Goal: Task Accomplishment & Management: Manage account settings

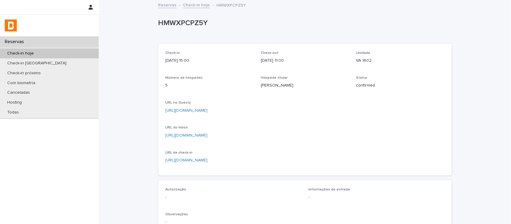
click at [194, 6] on link "Check-in hoje" at bounding box center [196, 4] width 27 height 7
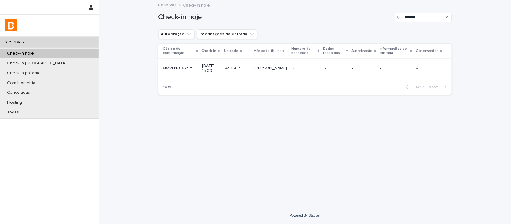
click at [446, 19] on icon "Search" at bounding box center [447, 18] width 2 height 4
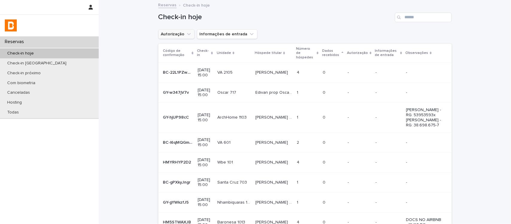
click at [188, 32] on button "Autorização" at bounding box center [176, 34] width 36 height 10
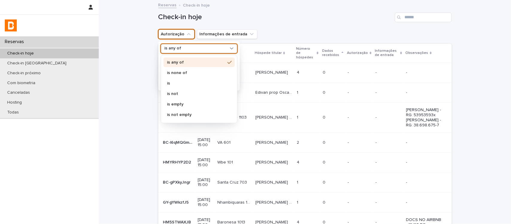
click at [199, 50] on div "is any of" at bounding box center [195, 48] width 66 height 6
click at [210, 72] on p "is none of" at bounding box center [196, 73] width 58 height 4
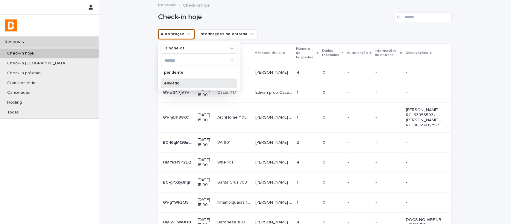
click at [216, 83] on p "enviado" at bounding box center [195, 83] width 63 height 4
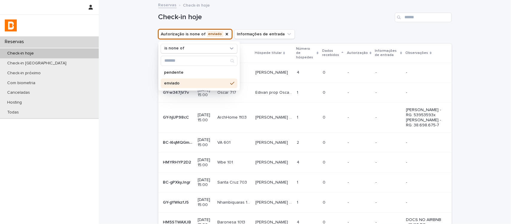
click at [311, 31] on div "Autorização is none of enviado is none of pendente enviado Informações de entra…" at bounding box center [304, 34] width 293 height 10
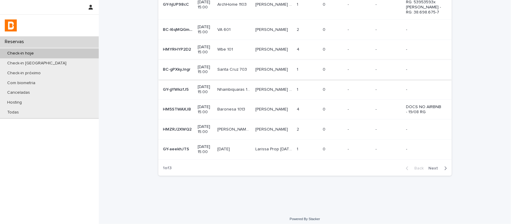
scroll to position [123, 0]
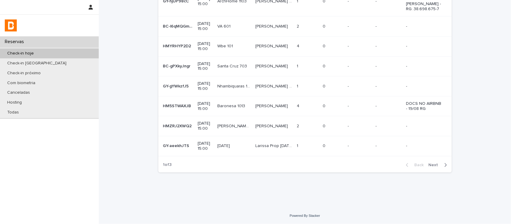
click at [432, 167] on button "Next" at bounding box center [438, 164] width 25 height 5
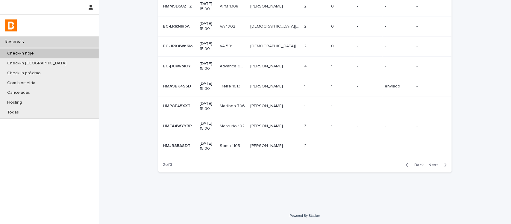
scroll to position [102, 0]
click at [429, 165] on span "Next" at bounding box center [435, 165] width 13 height 4
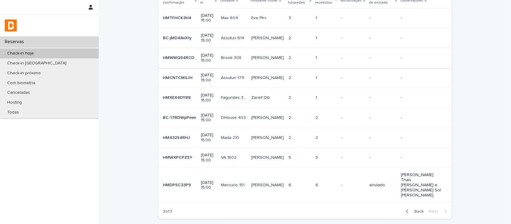
scroll to position [13, 0]
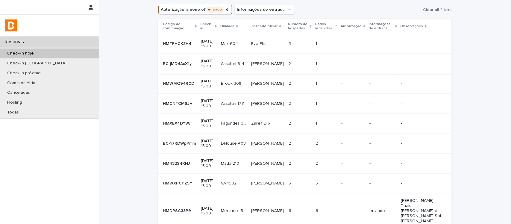
scroll to position [37, 0]
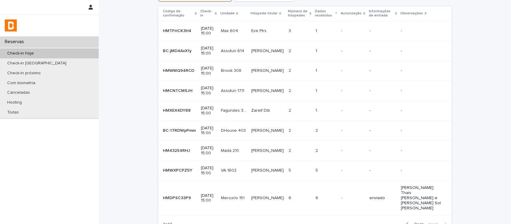
click at [313, 150] on td "2 2" at bounding box center [299, 151] width 27 height 20
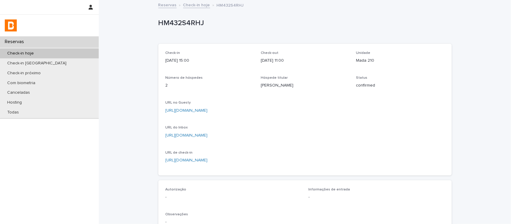
click at [363, 65] on div "Unidade Mada 210" at bounding box center [400, 60] width 88 height 18
copy p "Mada 210"
click at [195, 6] on link "Check-in hoje" at bounding box center [196, 4] width 27 height 7
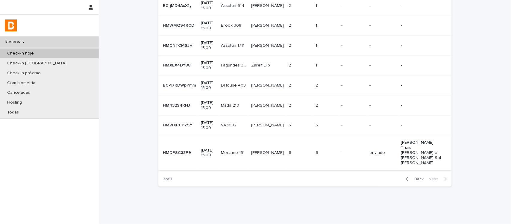
scroll to position [110, 0]
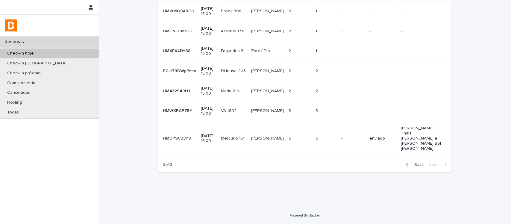
click at [282, 133] on td "Julia Niquini Julia Niquini" at bounding box center [267, 138] width 37 height 35
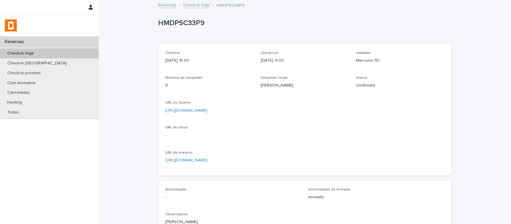
click at [361, 56] on div "Unidade Mercurio 151" at bounding box center [400, 60] width 88 height 18
click at [376, 62] on p "Mercurio 151" at bounding box center [400, 60] width 88 height 6
click at [377, 60] on p "Mercurio 151" at bounding box center [400, 60] width 88 height 6
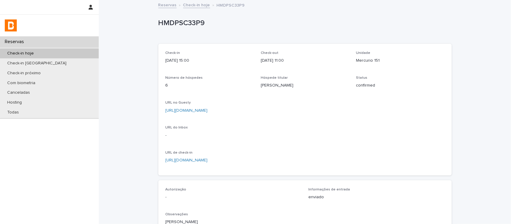
click at [377, 60] on p "Mercurio 151" at bounding box center [400, 60] width 88 height 6
copy p "Mercurio 151"
click at [208, 109] on link "https://app.guesty.com/reservations/6872d545a8903500108627b0/summary" at bounding box center [186, 110] width 42 height 4
click at [195, 16] on div "HMDPSC33P9" at bounding box center [304, 25] width 293 height 24
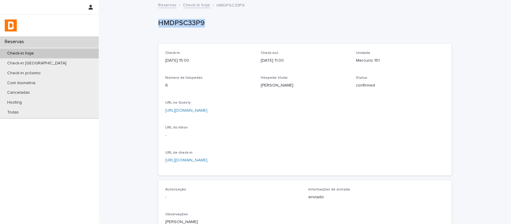
click at [195, 16] on div "HMDPSC33P9" at bounding box center [304, 25] width 293 height 24
copy p "HMDPSC33P9"
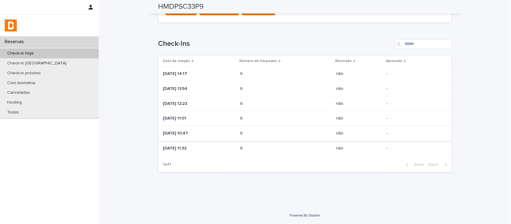
scroll to position [262, 0]
click at [289, 153] on div "6 6" at bounding box center [285, 148] width 91 height 10
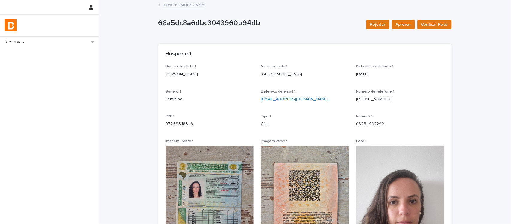
click at [174, 75] on p "Julia Caldas Niquini" at bounding box center [209, 74] width 88 height 6
copy p "Julia Caldas Niquini"
click at [174, 129] on div "CPF 1 077.593.186-18" at bounding box center [209, 123] width 88 height 18
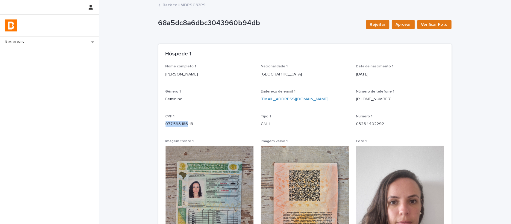
click at [174, 129] on div "CPF 1 077.593.186-18" at bounding box center [209, 123] width 88 height 18
copy p "077.593.186-18"
click at [192, 8] on link "Back to HMDPSC33P9" at bounding box center [184, 4] width 43 height 7
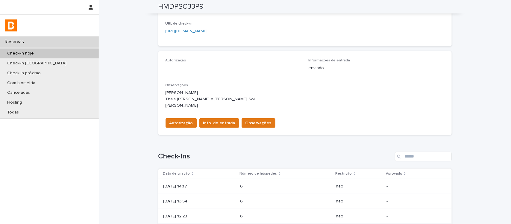
scroll to position [241, 0]
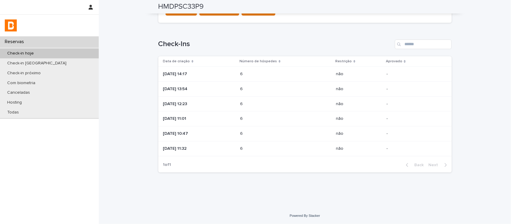
click at [280, 136] on p at bounding box center [266, 133] width 52 height 5
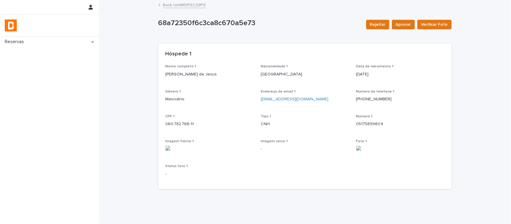
click at [197, 71] on p "Fabricio Henrique lima de Jesus" at bounding box center [209, 74] width 88 height 6
copy p "Fabricio Henrique lima de Jesus"
click at [357, 148] on img at bounding box center [400, 148] width 88 height 5
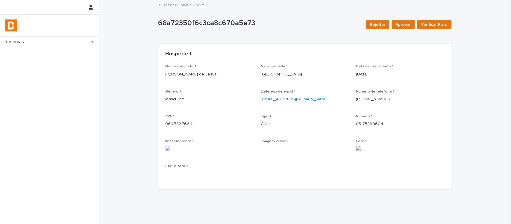
click at [187, 120] on div "060.782.766-11" at bounding box center [209, 123] width 88 height 7
copy p "060.782.766-11"
click at [188, 7] on link "Back to HMDPSC33P9" at bounding box center [184, 4] width 43 height 7
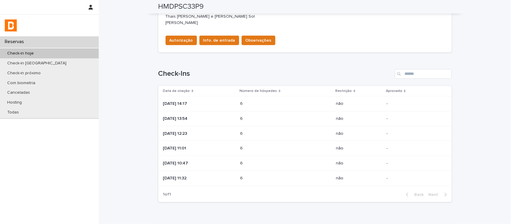
scroll to position [285, 0]
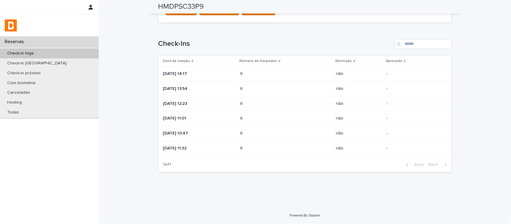
click at [277, 120] on p at bounding box center [266, 118] width 52 height 5
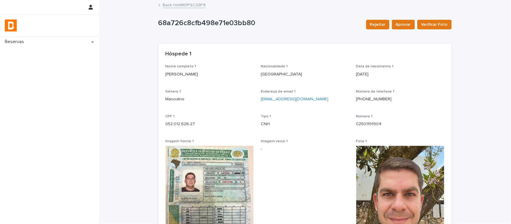
click at [201, 76] on p "Ricardo Duarte Pereira" at bounding box center [209, 74] width 88 height 6
copy p "Ricardo Duarte Pereira"
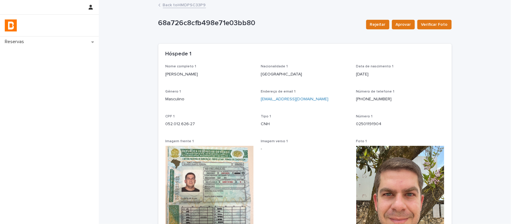
click at [174, 127] on p "052.012.626-27" at bounding box center [209, 124] width 88 height 6
copy p "052.012.626-27"
click at [188, 3] on link "Back to HMDPSC33P9" at bounding box center [184, 4] width 43 height 7
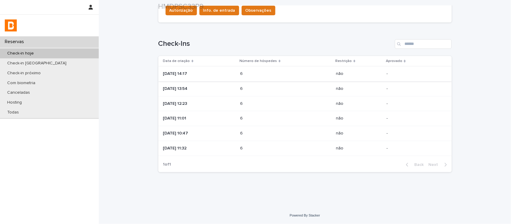
scroll to position [262, 0]
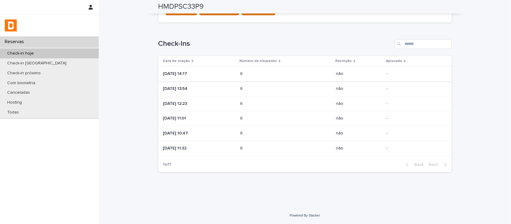
click at [277, 109] on div "6 6" at bounding box center [285, 104] width 91 height 10
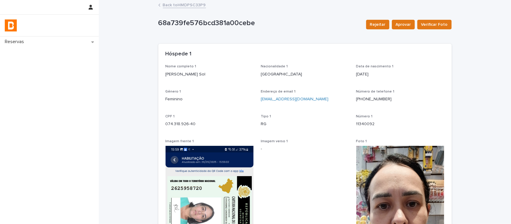
click at [177, 73] on p "Vivianne Gherardi Sol" at bounding box center [209, 74] width 88 height 6
click at [177, 71] on p "Vivianne Gherardi Sol" at bounding box center [209, 74] width 88 height 6
click at [186, 125] on p "074.318.926-40" at bounding box center [209, 124] width 88 height 6
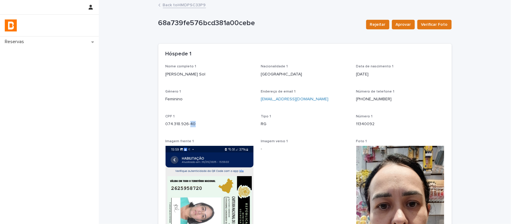
click at [186, 125] on p "074.318.926-40" at bounding box center [209, 124] width 88 height 6
click at [166, 6] on link "Back to HMDPSC33P9" at bounding box center [184, 4] width 43 height 7
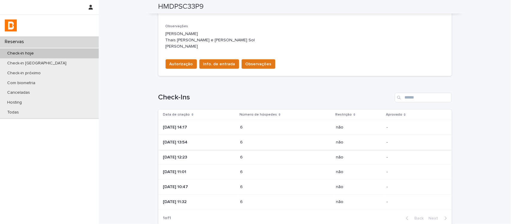
scroll to position [187, 0]
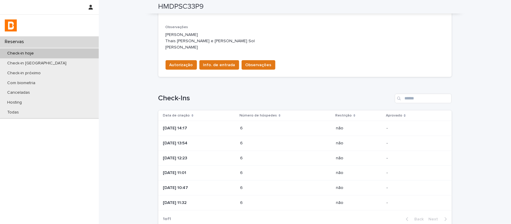
click at [287, 148] on div "6 6" at bounding box center [285, 143] width 91 height 10
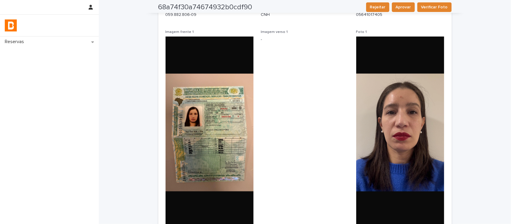
click at [200, 57] on img at bounding box center [209, 133] width 88 height 192
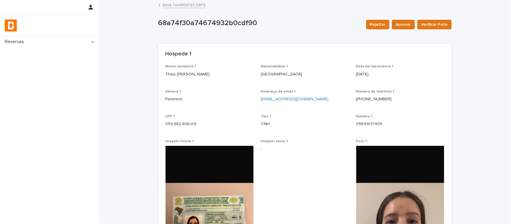
click at [196, 79] on div "Nome completo 1 Thais Pondé Costa e Silva" at bounding box center [209, 73] width 88 height 18
click at [186, 120] on div "059.882.806-09" at bounding box center [209, 123] width 88 height 7
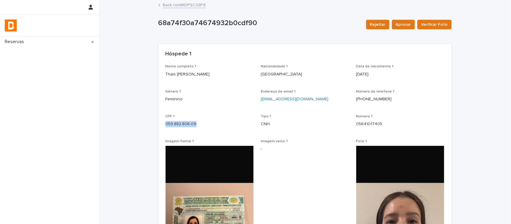
click at [186, 120] on div "059.882.806-09" at bounding box center [209, 123] width 88 height 7
click at [196, 3] on link "Back to HMDPSC33P9" at bounding box center [184, 4] width 43 height 7
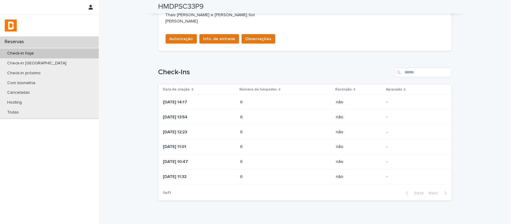
scroll to position [224, 0]
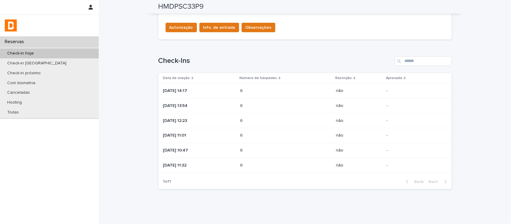
click at [258, 93] on p at bounding box center [266, 90] width 52 height 5
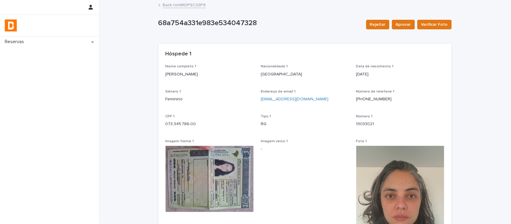
click at [201, 73] on p "Ludyana Teixeira de Matos" at bounding box center [209, 74] width 88 height 6
click at [189, 123] on p "073.345.786-00" at bounding box center [209, 124] width 88 height 6
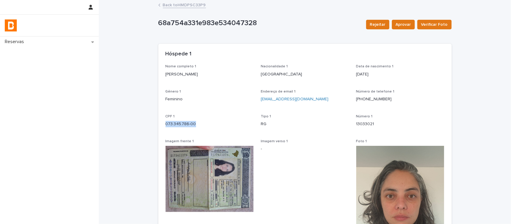
click at [189, 123] on p "073.345.786-00" at bounding box center [209, 124] width 88 height 6
click at [197, 5] on link "Back to HMDPSC33P9" at bounding box center [184, 4] width 43 height 7
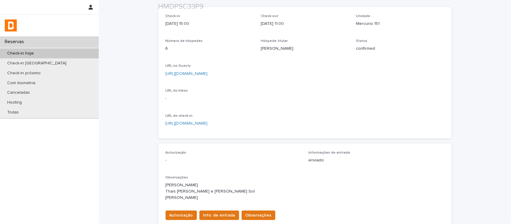
scroll to position [112, 0]
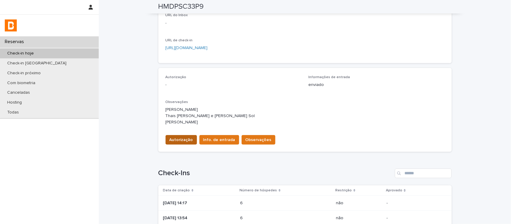
click at [177, 145] on button "Autorização" at bounding box center [180, 140] width 31 height 10
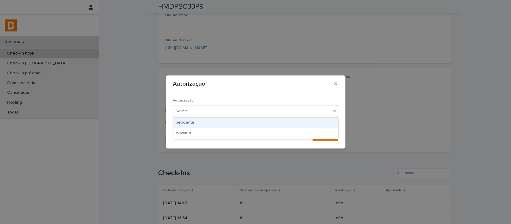
click at [190, 110] on div "Select..." at bounding box center [251, 111] width 157 height 10
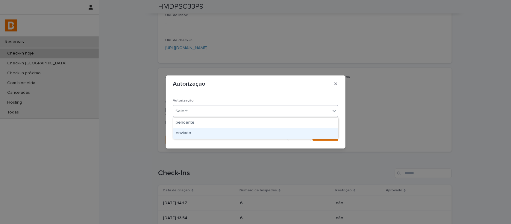
click at [207, 135] on div "enviado" at bounding box center [255, 133] width 165 height 10
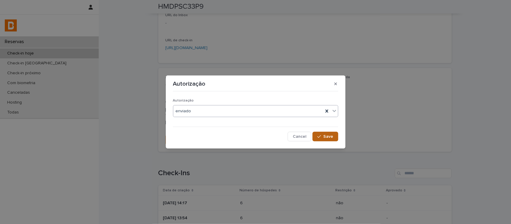
click at [328, 133] on button "Save" at bounding box center [324, 137] width 25 height 10
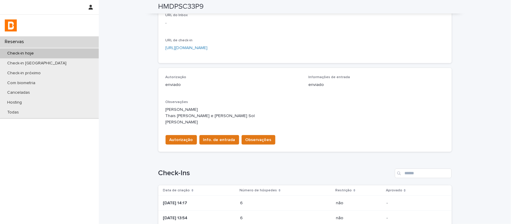
click at [255, 143] on span "Observações" at bounding box center [258, 140] width 26 height 6
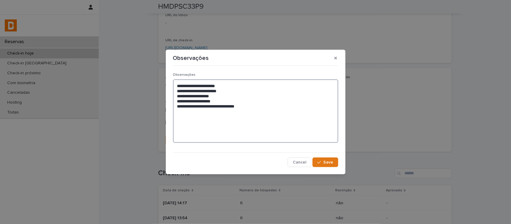
click at [249, 128] on textarea "**********" at bounding box center [255, 110] width 165 height 63
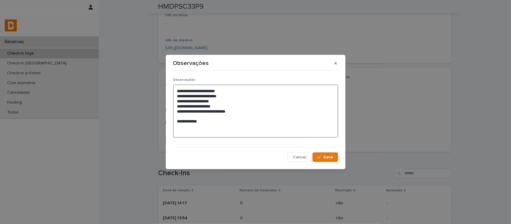
click at [201, 129] on textarea "**********" at bounding box center [255, 110] width 165 height 53
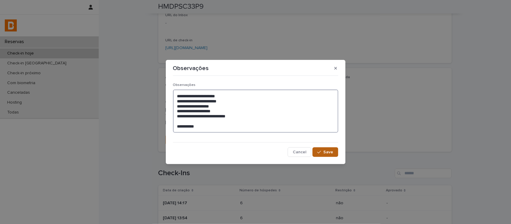
type textarea "**********"
click at [331, 154] on button "Save" at bounding box center [324, 152] width 25 height 10
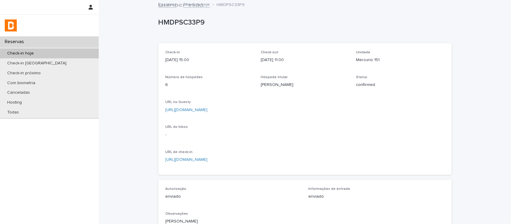
scroll to position [0, 0]
click at [200, 4] on link "Check-in hoje" at bounding box center [196, 4] width 27 height 7
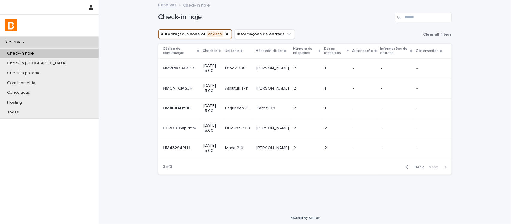
click at [306, 86] on p at bounding box center [307, 88] width 26 height 5
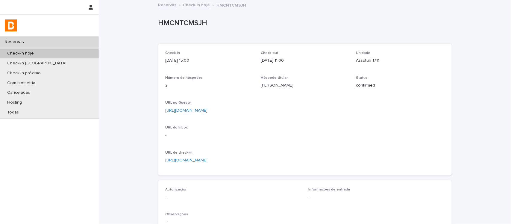
click at [370, 63] on p "Assuturi 1711" at bounding box center [400, 60] width 88 height 6
click at [195, 4] on link "Check-in hoje" at bounding box center [196, 4] width 27 height 7
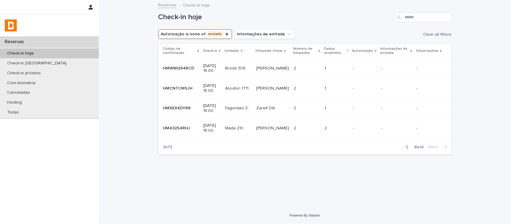
click at [285, 71] on p "[PERSON_NAME]" at bounding box center [273, 68] width 34 height 6
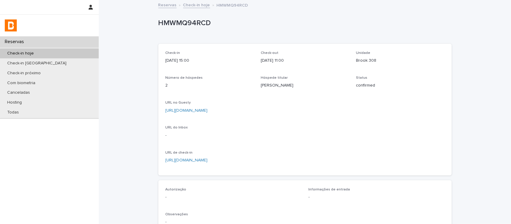
click at [361, 62] on p "Brook 308" at bounding box center [400, 60] width 88 height 6
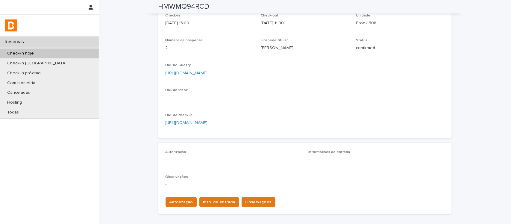
drag, startPoint x: 372, startPoint y: 63, endPoint x: 397, endPoint y: 54, distance: 26.9
click at [413, 61] on div "Check-in 2025-08-22 15:00 Check-out 2025-08-24 11:00 Unidade Brook 308 Número d…" at bounding box center [304, 71] width 279 height 117
click at [359, 22] on p "Brook 308" at bounding box center [400, 23] width 88 height 6
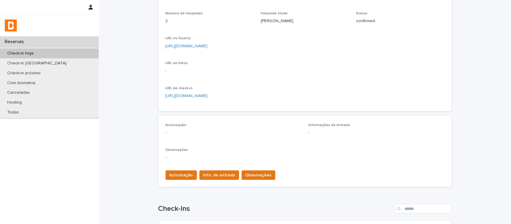
scroll to position [112, 0]
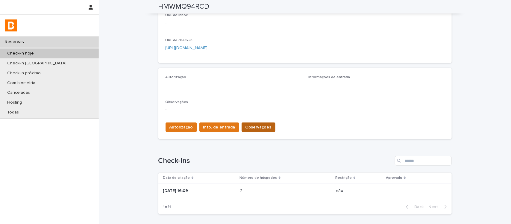
click at [254, 130] on button "Observações" at bounding box center [259, 127] width 34 height 10
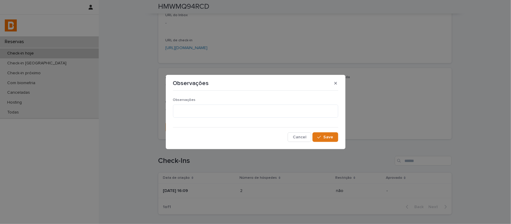
click at [242, 101] on p "Observações" at bounding box center [255, 100] width 165 height 4
click at [242, 107] on textarea at bounding box center [255, 110] width 165 height 13
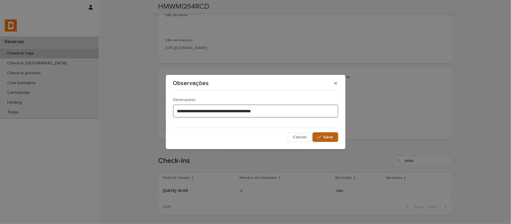
type textarea "**********"
click at [333, 138] on span "Save" at bounding box center [329, 137] width 10 height 4
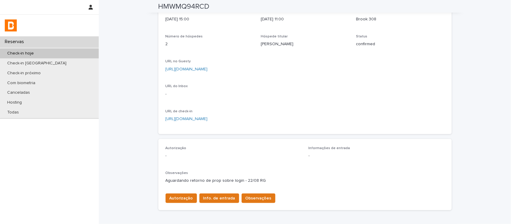
scroll to position [0, 0]
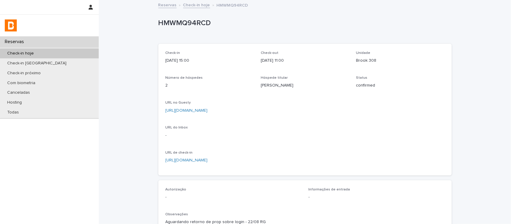
click at [195, 7] on link "Check-in hoje" at bounding box center [196, 4] width 27 height 7
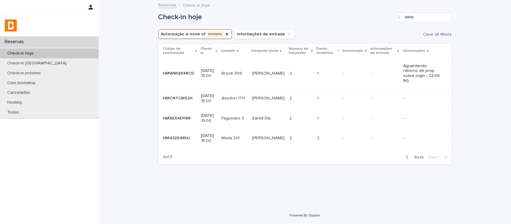
click at [413, 155] on span "Back" at bounding box center [417, 157] width 13 height 4
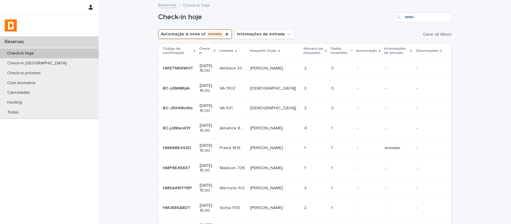
click at [302, 147] on td "1 1" at bounding box center [315, 148] width 27 height 20
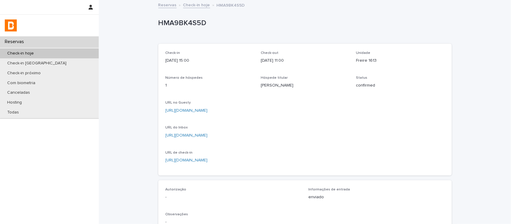
click at [197, 11] on div "HMA9BK4S5D HMA9BK4S5D Sorry, there was an error saving your record. Please try …" at bounding box center [304, 150] width 293 height 298
click at [195, 7] on link "Check-in hoje" at bounding box center [196, 4] width 27 height 7
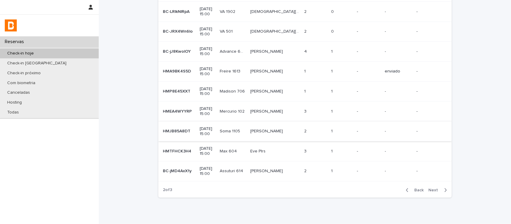
scroll to position [102, 0]
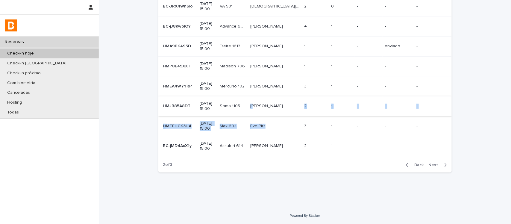
drag, startPoint x: 282, startPoint y: 121, endPoint x: 282, endPoint y: 108, distance: 12.9
click at [282, 108] on tbody "HMZTNNXWHT HMZTNNXWHT 2025-08-22 15:00 Aimbere 20016 Aimbere 20016 Beatriz Souz…" at bounding box center [304, 56] width 293 height 199
click at [267, 126] on p "Eve Plrs" at bounding box center [258, 125] width 16 height 6
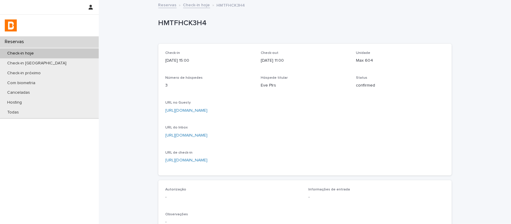
click at [186, 25] on p "HMTFHCK3H4" at bounding box center [303, 23] width 291 height 9
click at [352, 62] on div "Check-in 2025-08-22 15:00 Check-out 2025-08-25 11:00 Unidade Max 604 Número de …" at bounding box center [304, 109] width 279 height 117
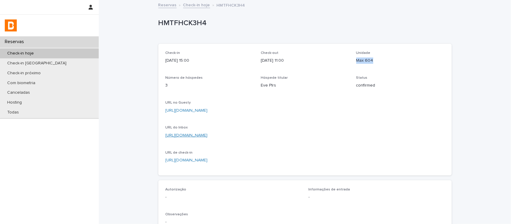
click at [208, 137] on link "https://app.guesty.com/inbox-v2/688badb87f2946000e0f3d99?reservationId=688badb8…" at bounding box center [186, 135] width 42 height 4
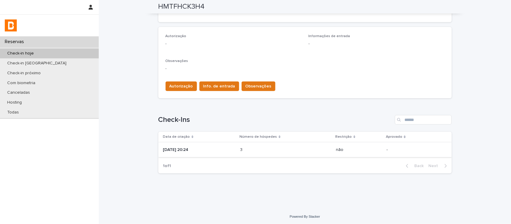
scroll to position [154, 0]
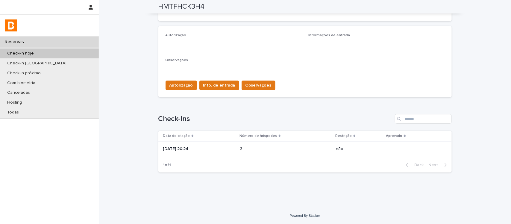
click at [287, 153] on div "3 3" at bounding box center [285, 149] width 91 height 10
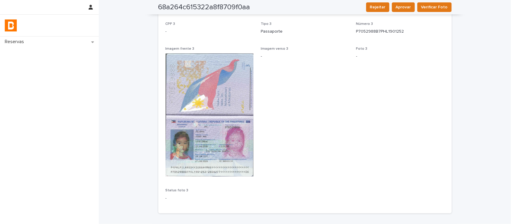
scroll to position [486, 0]
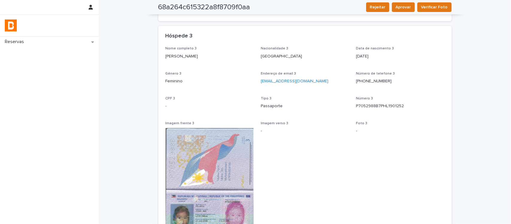
drag, startPoint x: 162, startPoint y: 56, endPoint x: 205, endPoint y: 61, distance: 44.0
click at [205, 61] on div "Nome completo 3 Zerah Mae Pilares Nacionalidade 3 Brasil Data de nascimento 3 2…" at bounding box center [304, 167] width 293 height 241
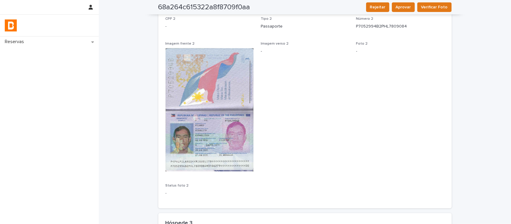
scroll to position [0, 0]
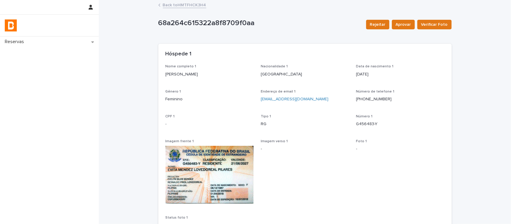
click at [184, 5] on link "Back to HMTFHCK3H4" at bounding box center [184, 4] width 43 height 7
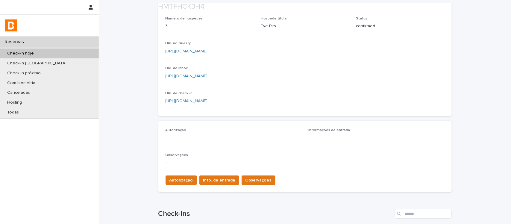
scroll to position [37, 0]
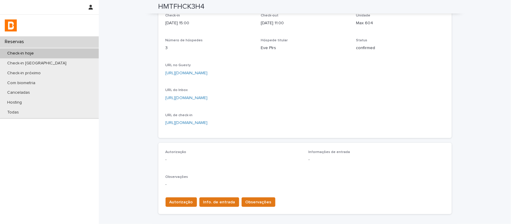
click at [269, 204] on div "Autorização Info. de entrada Observações" at bounding box center [304, 200] width 279 height 17
click at [264, 201] on button "Observações" at bounding box center [259, 202] width 34 height 10
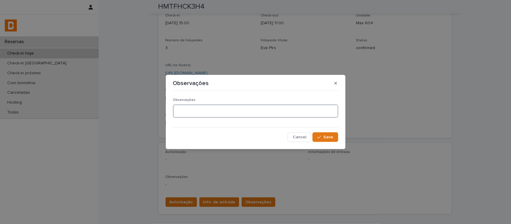
click at [239, 113] on textarea at bounding box center [255, 110] width 165 height 13
type textarea "**********"
click at [337, 139] on button "Save" at bounding box center [324, 137] width 25 height 10
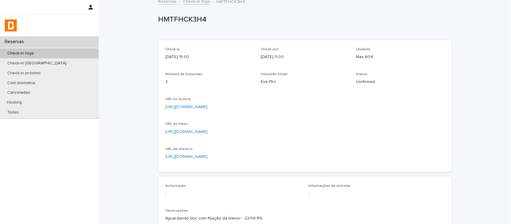
scroll to position [0, 0]
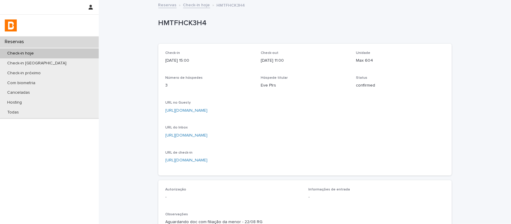
click at [187, 1] on link "Check-in hoje" at bounding box center [196, 4] width 27 height 7
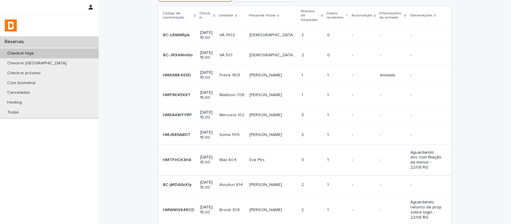
scroll to position [75, 0]
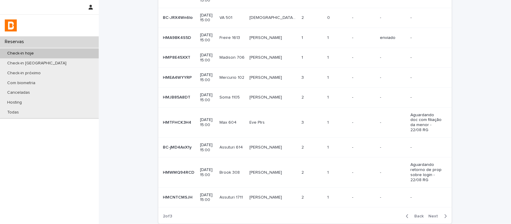
click at [299, 167] on td "2 2" at bounding box center [312, 172] width 26 height 30
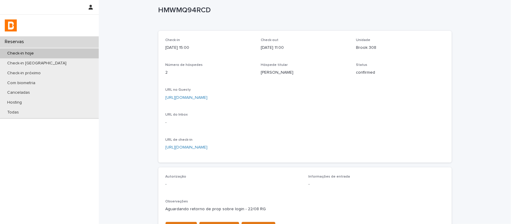
scroll to position [30, 0]
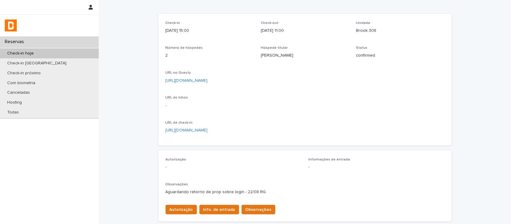
click at [208, 80] on link "https://app.guesty.com/reservations/688e73dcda37d400120b41e2/summary" at bounding box center [186, 80] width 42 height 4
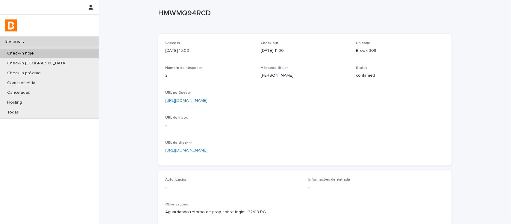
scroll to position [0, 0]
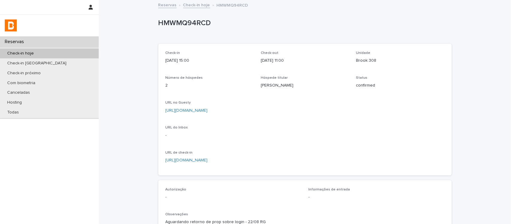
click at [189, 24] on p "HMWMQ94RCD" at bounding box center [303, 23] width 291 height 9
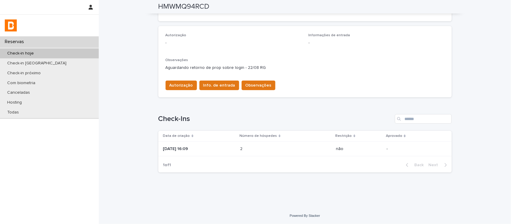
click at [250, 91] on div "Autorização Info. de entrada Observações" at bounding box center [219, 87] width 112 height 12
click at [250, 88] on span "Observações" at bounding box center [258, 85] width 26 height 6
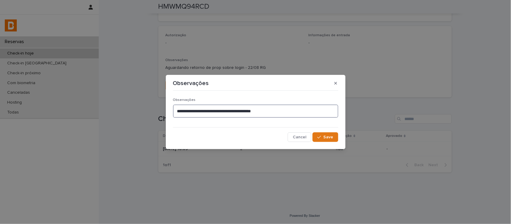
drag, startPoint x: 277, startPoint y: 112, endPoint x: 155, endPoint y: 112, distance: 121.8
click at [155, 112] on div "**********" at bounding box center [255, 112] width 511 height 224
click at [192, 111] on textarea "********" at bounding box center [255, 110] width 165 height 13
click at [212, 111] on textarea "*********" at bounding box center [255, 110] width 165 height 13
type textarea "**********"
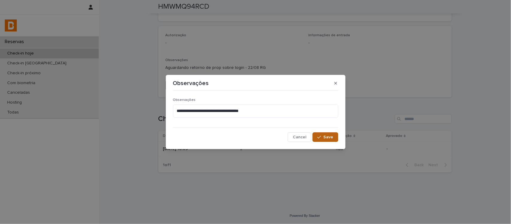
click at [318, 135] on icon "button" at bounding box center [319, 137] width 4 height 4
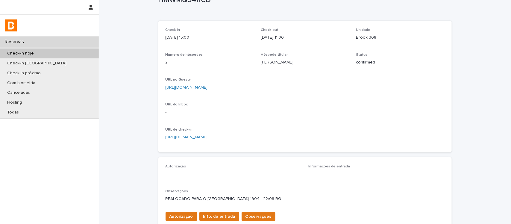
scroll to position [37, 0]
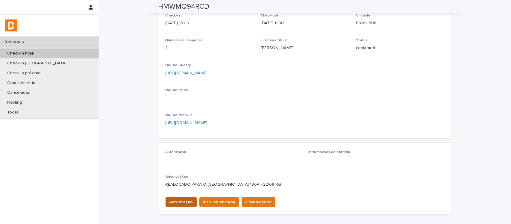
click at [181, 202] on span "Autorização" at bounding box center [181, 202] width 24 height 6
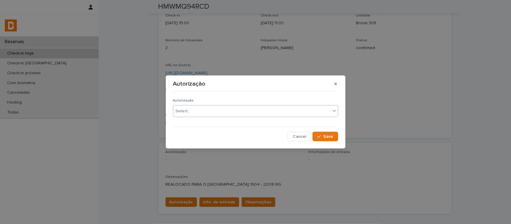
click at [201, 116] on div "Select..." at bounding box center [255, 111] width 165 height 12
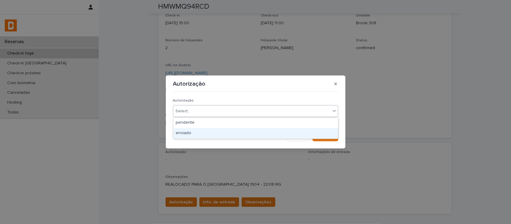
click at [209, 129] on div "enviado" at bounding box center [255, 133] width 165 height 10
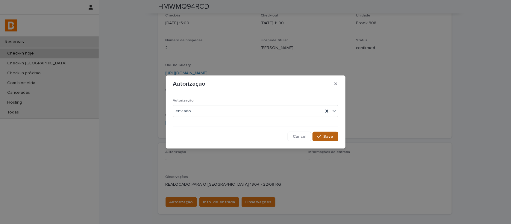
click at [337, 132] on button "Save" at bounding box center [324, 137] width 25 height 10
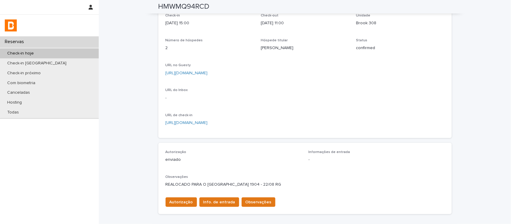
click at [218, 198] on button "Info. de entrada" at bounding box center [219, 202] width 40 height 10
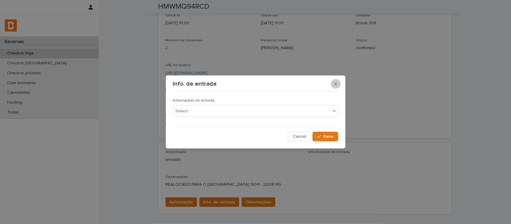
click at [333, 81] on button "button" at bounding box center [336, 84] width 10 height 10
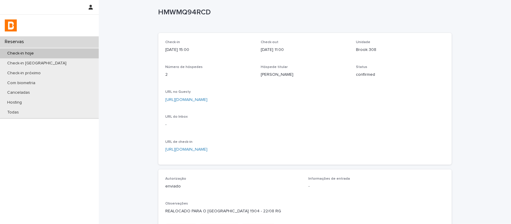
scroll to position [0, 0]
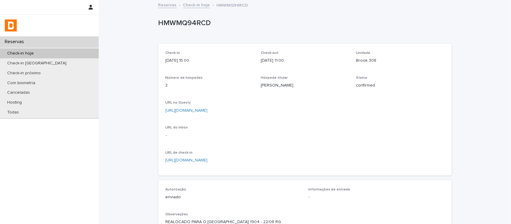
click at [193, 11] on div "HMWMQ94RCD HMWMQ94RCD Sorry, there was an error saving your record. Please try …" at bounding box center [304, 166] width 293 height 331
click at [192, 7] on link "Check-in hoje" at bounding box center [196, 4] width 27 height 7
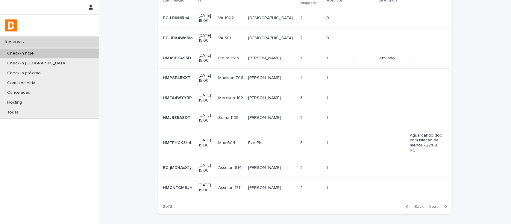
scroll to position [87, 0]
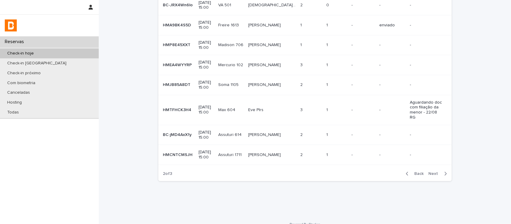
click at [270, 41] on p "[PERSON_NAME]" at bounding box center [265, 44] width 34 height 6
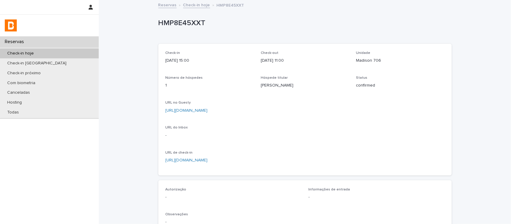
click at [374, 59] on p "Madison 706" at bounding box center [400, 60] width 88 height 6
click at [373, 59] on p "Madison 706" at bounding box center [400, 60] width 88 height 6
click at [208, 110] on link "https://app.guesty.com/reservations/687441bfa645dd0011d053e5/summary" at bounding box center [186, 110] width 42 height 4
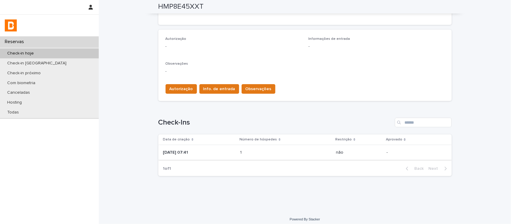
scroll to position [154, 0]
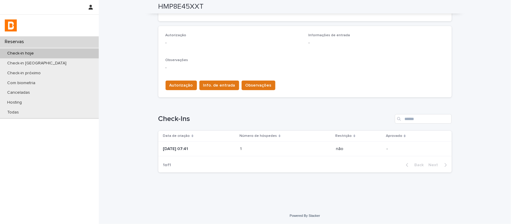
click at [244, 150] on td "1 1" at bounding box center [286, 148] width 96 height 15
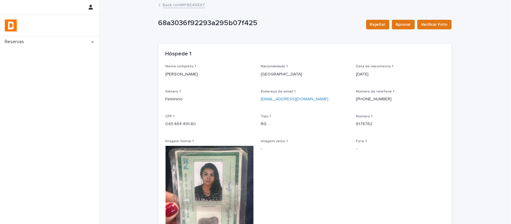
click at [185, 8] on div "Back to HMP8E45XXT" at bounding box center [304, 5] width 299 height 8
click at [183, 5] on link "Back to HMP8E45XXT" at bounding box center [184, 4] width 42 height 7
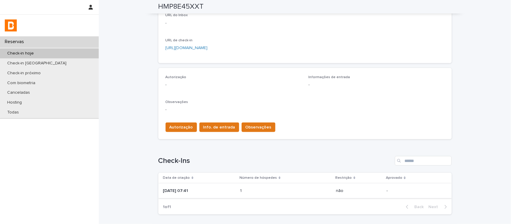
click at [300, 166] on div "Check-Ins Data de criação Número de hóspedes Restrição Aprovado 2025-08-18 07:4…" at bounding box center [304, 185] width 293 height 58
click at [305, 189] on div "1 1" at bounding box center [285, 191] width 91 height 10
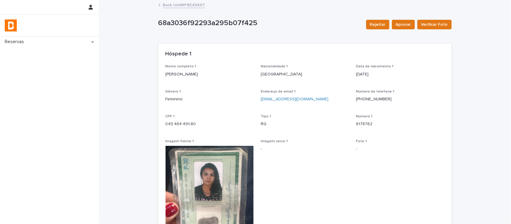
click at [199, 75] on p "Leticia mirelly de oliveira silva" at bounding box center [209, 74] width 88 height 6
click at [185, 126] on p "043.484.491-80" at bounding box center [209, 124] width 88 height 6
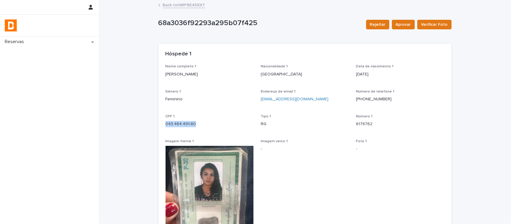
click at [185, 126] on p "043.484.491-80" at bounding box center [209, 124] width 88 height 6
click at [191, 1] on link "Back to HMP8E45XXT" at bounding box center [184, 4] width 42 height 7
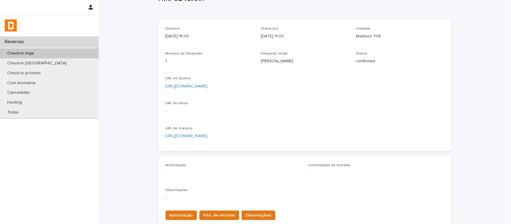
scroll to position [37, 0]
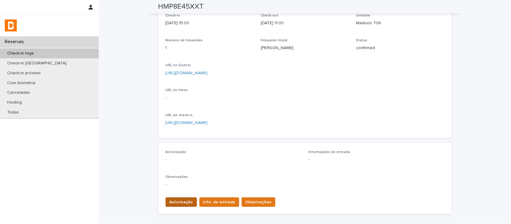
click at [189, 201] on span "Autorização" at bounding box center [181, 202] width 24 height 6
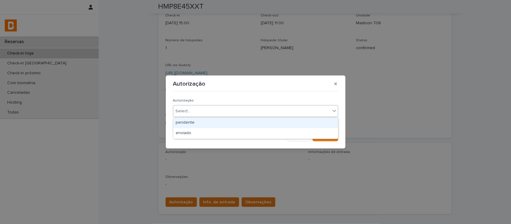
click at [194, 114] on div "Select..." at bounding box center [251, 111] width 157 height 10
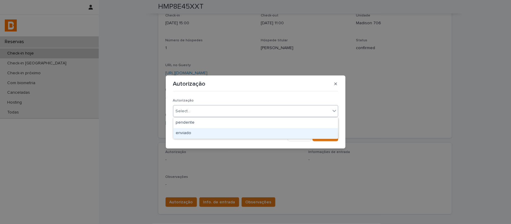
click at [208, 133] on div "enviado" at bounding box center [255, 133] width 165 height 10
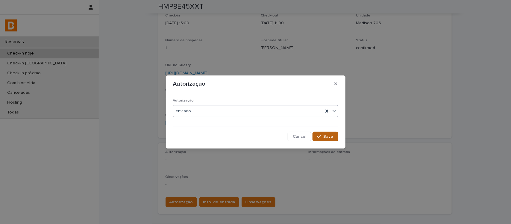
click at [327, 138] on span "Save" at bounding box center [329, 136] width 10 height 4
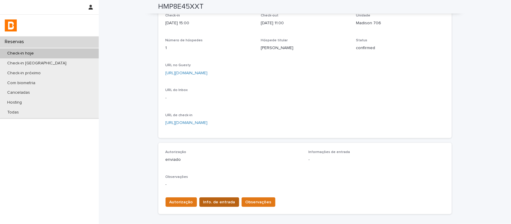
click at [222, 204] on span "Info. de entrada" at bounding box center [219, 202] width 32 height 6
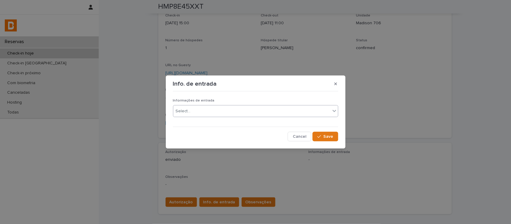
click at [215, 113] on div "Select..." at bounding box center [251, 111] width 157 height 10
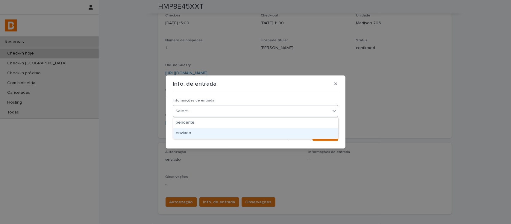
click at [227, 134] on div "enviado" at bounding box center [255, 133] width 165 height 10
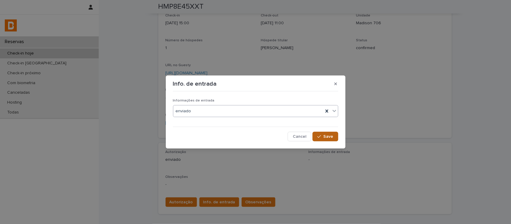
click at [330, 136] on span "Save" at bounding box center [329, 136] width 10 height 4
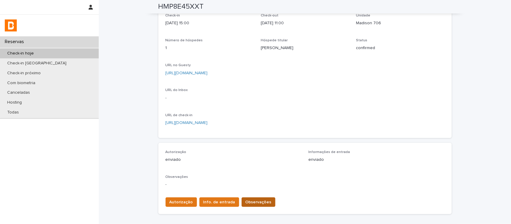
click at [258, 198] on button "Observações" at bounding box center [259, 202] width 34 height 10
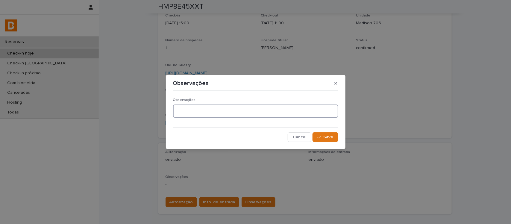
click at [245, 117] on textarea at bounding box center [255, 110] width 165 height 13
type textarea "**********"
click at [322, 137] on div "button" at bounding box center [320, 137] width 6 height 4
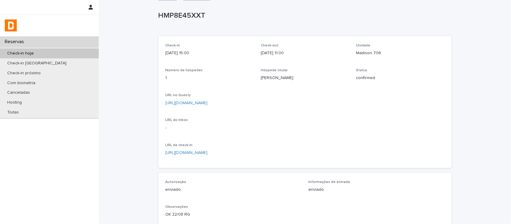
scroll to position [0, 0]
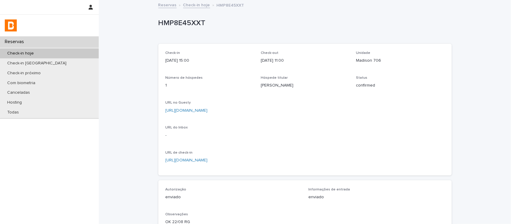
click at [195, 1] on div "HMP8E45XXT HMP8E45XXT Sorry, there was an error saving your record. Please try …" at bounding box center [304, 166] width 293 height 331
click at [196, 3] on link "Check-in hoje" at bounding box center [196, 4] width 27 height 7
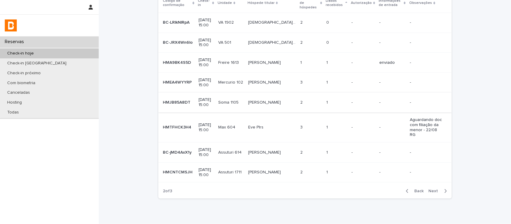
scroll to position [67, 0]
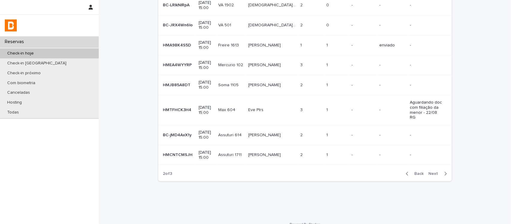
click at [300, 81] on p "2" at bounding box center [302, 84] width 4 height 6
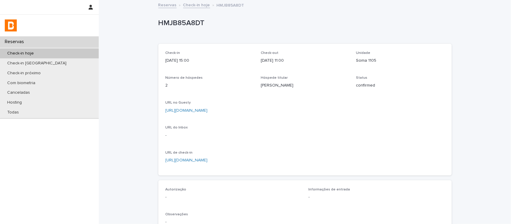
click at [360, 61] on p "Soma 1105" at bounding box center [400, 60] width 88 height 6
click at [201, 109] on link "https://app.guesty.com/reservations/688a4ef0483ff0001241ab1e/summary" at bounding box center [186, 110] width 42 height 4
click at [208, 111] on link "https://app.guesty.com/reservations/688a4ef0483ff0001241ab1e/summary" at bounding box center [186, 110] width 42 height 4
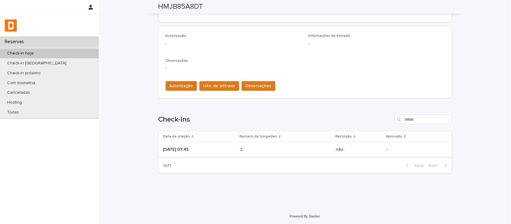
scroll to position [154, 0]
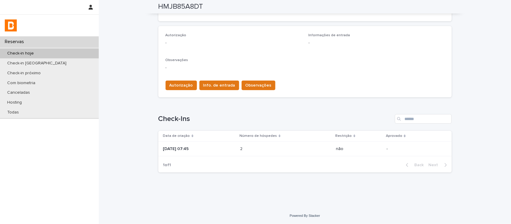
click at [258, 150] on p at bounding box center [266, 148] width 52 height 5
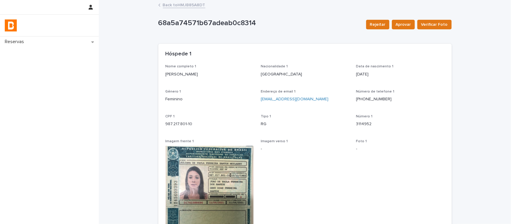
click at [180, 2] on link "Back to HMJB85A8DT" at bounding box center [184, 4] width 42 height 7
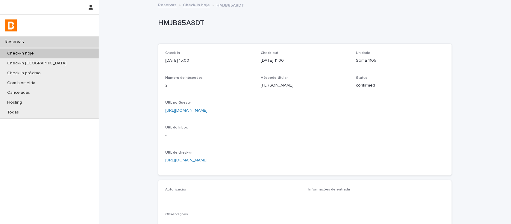
click at [192, 3] on link "Check-in hoje" at bounding box center [196, 4] width 27 height 7
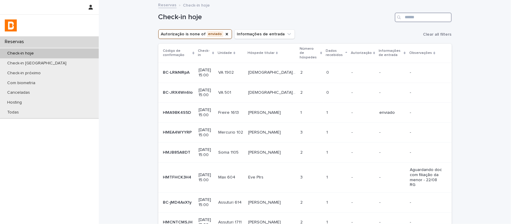
click at [413, 13] on input "Search" at bounding box center [423, 18] width 57 height 10
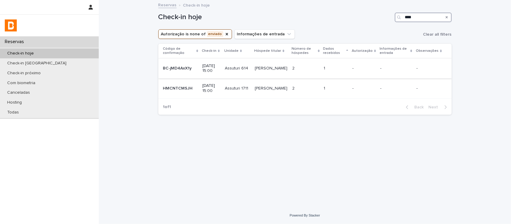
type input "****"
click at [290, 76] on td "Katia Diniz Katia Diniz" at bounding box center [270, 68] width 37 height 20
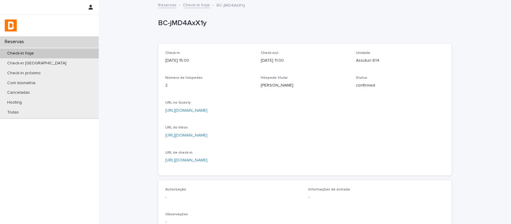
click at [370, 63] on p "Assuturi 614" at bounding box center [400, 60] width 88 height 6
click at [208, 134] on link "https://app.guesty.com/inbox-v2/688bfd7905aa9300105f4911?reservationId=688bfd78…" at bounding box center [186, 135] width 42 height 4
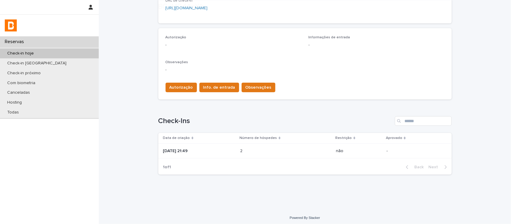
scroll to position [154, 0]
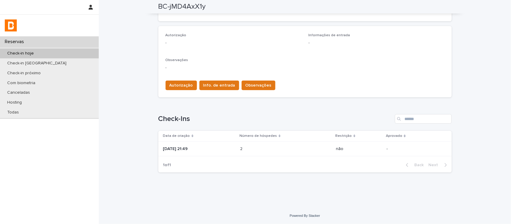
click at [291, 145] on div "2 2" at bounding box center [285, 149] width 91 height 10
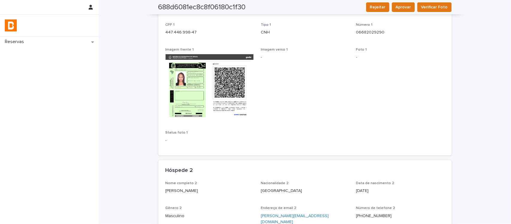
scroll to position [7, 0]
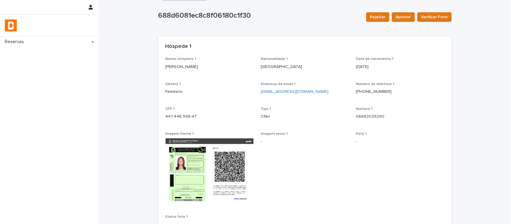
click at [183, 64] on p "Katia Cristina Diniz" at bounding box center [209, 67] width 88 height 6
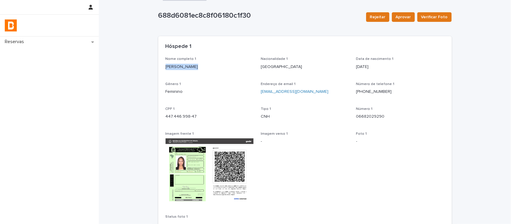
click at [183, 64] on p "Katia Cristina Diniz" at bounding box center [209, 67] width 88 height 6
click at [183, 114] on p "447.446.998-47" at bounding box center [209, 116] width 88 height 6
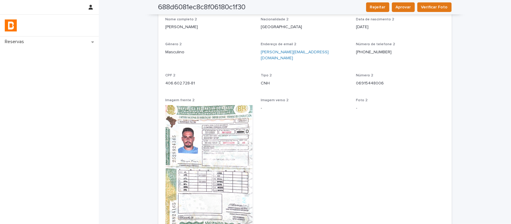
scroll to position [232, 0]
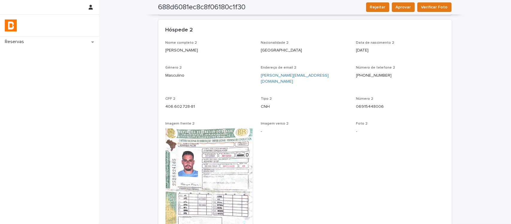
click at [177, 45] on div "Nome completo 2 Henrique Piccin" at bounding box center [209, 50] width 88 height 18
click at [180, 50] on p "Henrique Piccin" at bounding box center [209, 50] width 88 height 6
click at [184, 104] on p "406.602.728-81" at bounding box center [209, 107] width 88 height 6
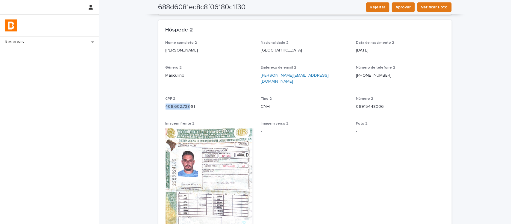
click at [184, 104] on p "406.602.728-81" at bounding box center [209, 107] width 88 height 6
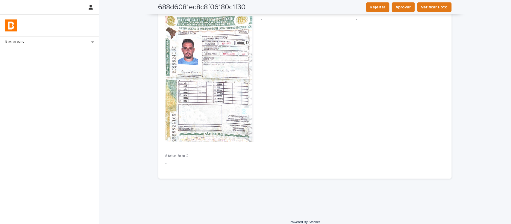
scroll to position [0, 0]
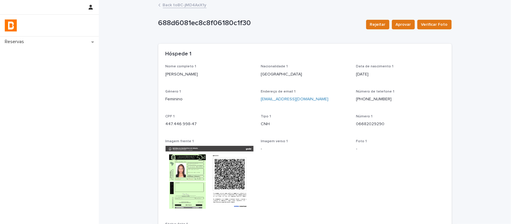
click at [168, 5] on link "Back to BC-jMD4AxX1y" at bounding box center [185, 4] width 44 height 7
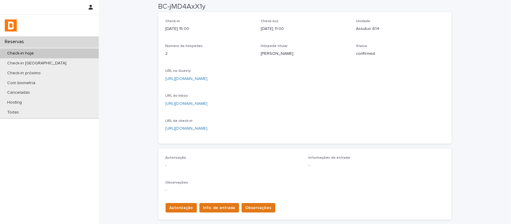
scroll to position [37, 0]
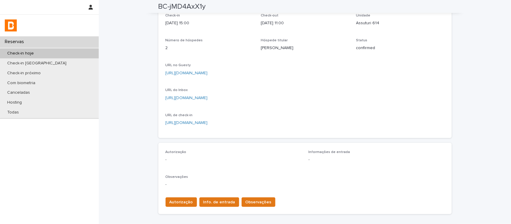
click at [180, 210] on div "Autorização - Informações de entrada - Observações - Autorização Info. de entra…" at bounding box center [304, 178] width 293 height 71
click at [180, 201] on span "Autorização" at bounding box center [181, 202] width 24 height 6
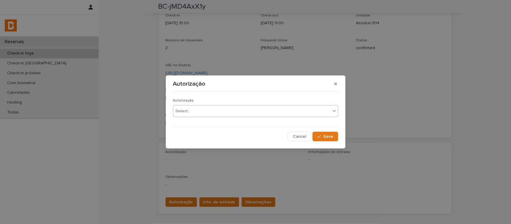
click at [209, 108] on div "Select..." at bounding box center [251, 111] width 157 height 10
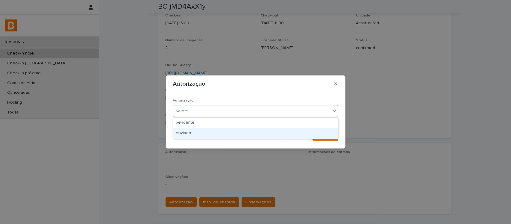
click at [221, 136] on div "enviado" at bounding box center [255, 133] width 165 height 10
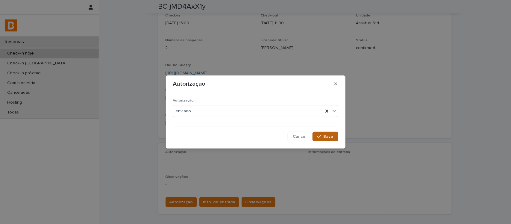
click at [319, 134] on icon "button" at bounding box center [319, 136] width 4 height 4
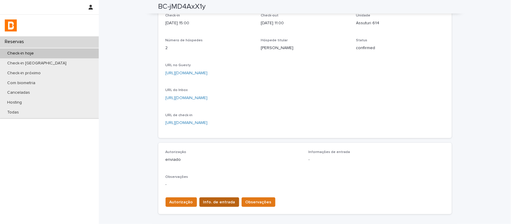
click at [204, 200] on span "Info. de entrada" at bounding box center [219, 202] width 32 height 6
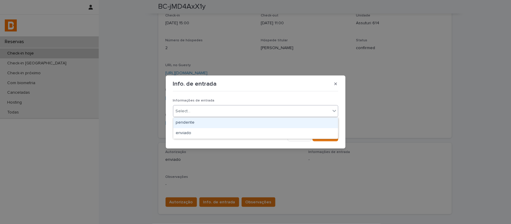
click at [213, 115] on div "Select..." at bounding box center [251, 111] width 157 height 10
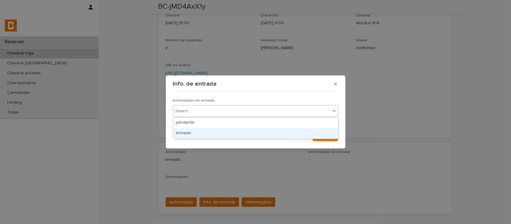
click at [222, 138] on div "enviado" at bounding box center [255, 133] width 165 height 10
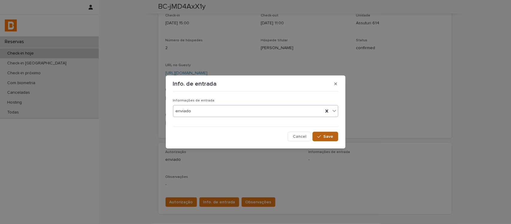
click at [328, 138] on span "Save" at bounding box center [329, 136] width 10 height 4
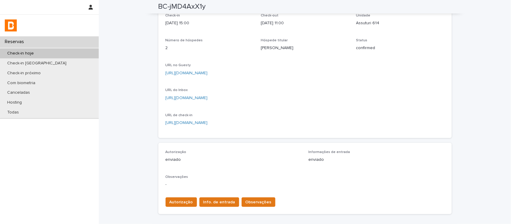
click at [251, 202] on span "Observações" at bounding box center [258, 202] width 26 height 6
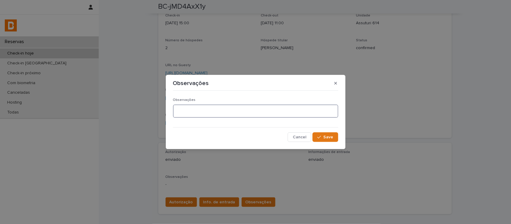
click at [238, 109] on textarea at bounding box center [255, 110] width 165 height 13
type textarea "**********"
click at [319, 135] on icon "button" at bounding box center [319, 137] width 4 height 4
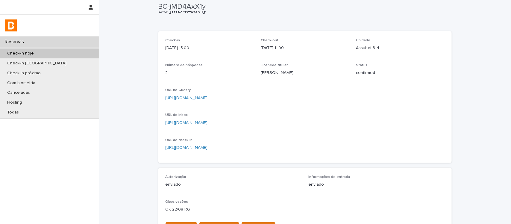
scroll to position [0, 0]
